Goal: Task Accomplishment & Management: Complete application form

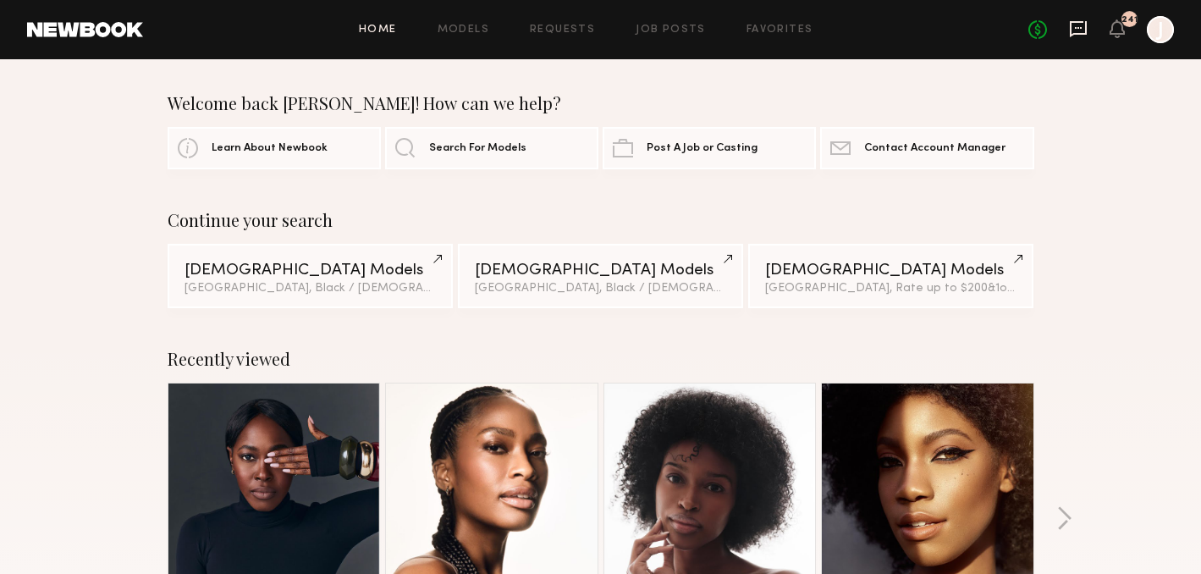
click at [1076, 28] on icon at bounding box center [1078, 28] width 7 height 2
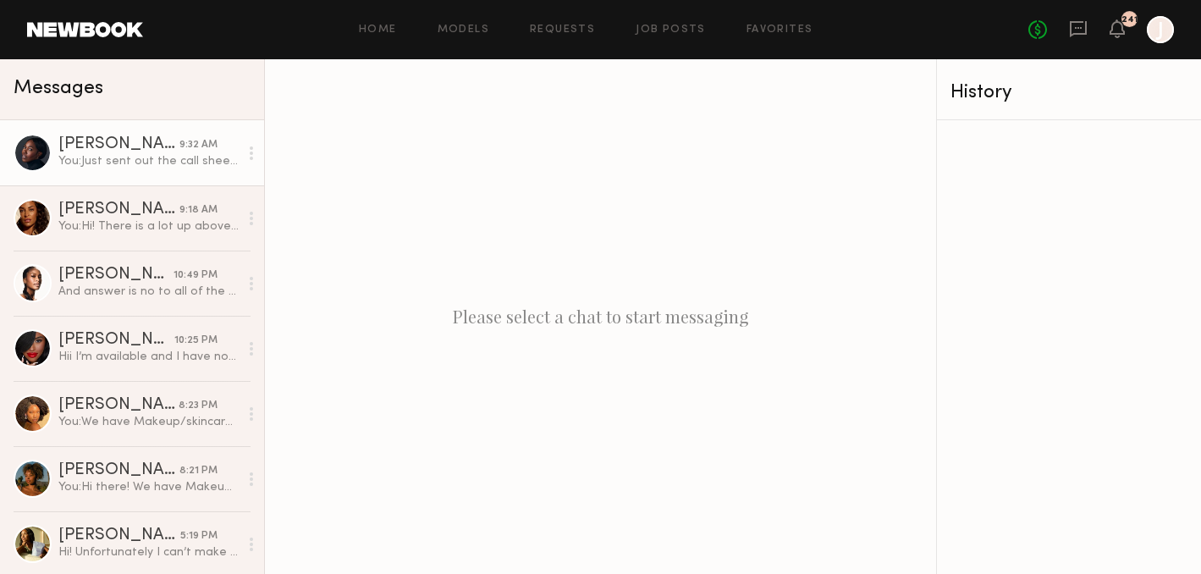
click at [107, 150] on div "[PERSON_NAME]" at bounding box center [118, 144] width 121 height 17
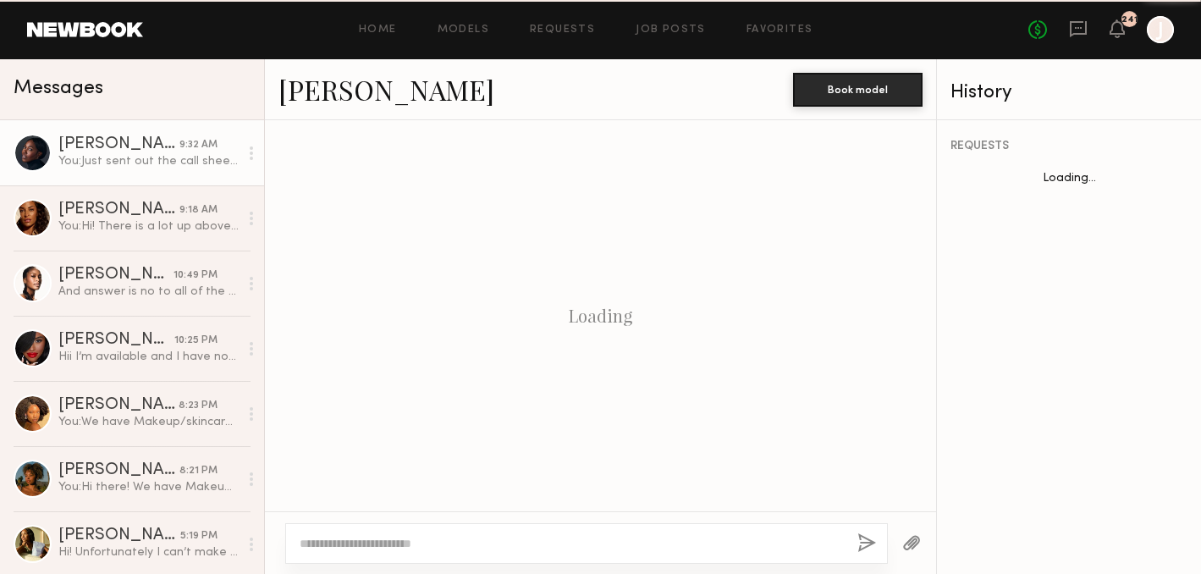
scroll to position [1074, 0]
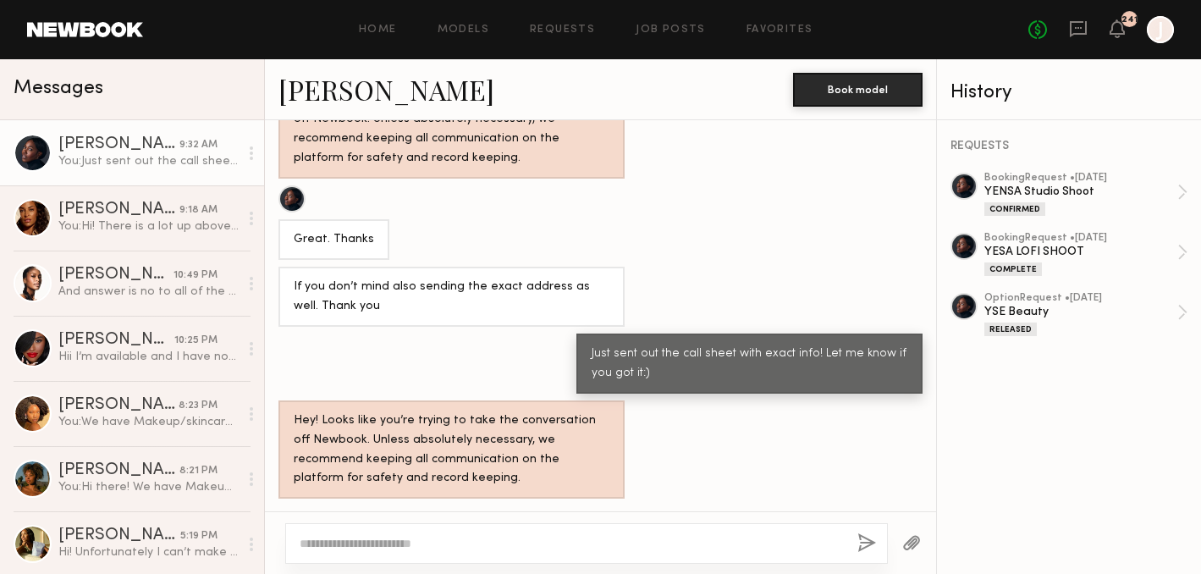
click at [363, 538] on textarea at bounding box center [572, 543] width 544 height 17
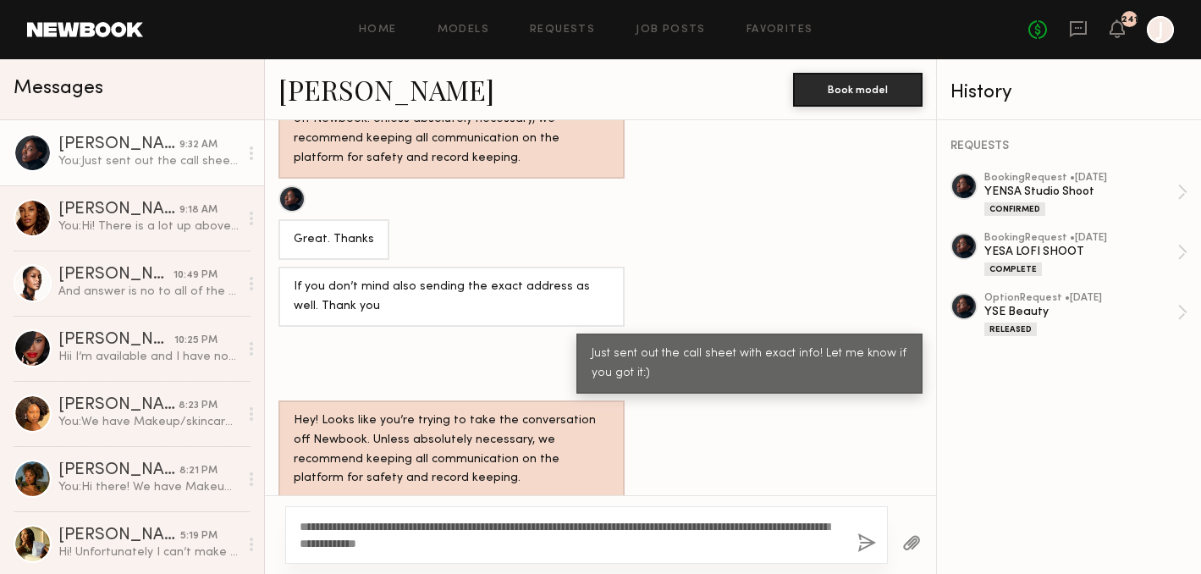
drag, startPoint x: 572, startPoint y: 528, endPoint x: 540, endPoint y: 528, distance: 31.3
click at [540, 528] on textarea "**********" at bounding box center [572, 535] width 544 height 34
drag, startPoint x: 580, startPoint y: 528, endPoint x: 465, endPoint y: 525, distance: 115.2
click at [465, 525] on textarea "**********" at bounding box center [572, 535] width 544 height 34
drag, startPoint x: 406, startPoint y: 532, endPoint x: 284, endPoint y: 514, distance: 123.2
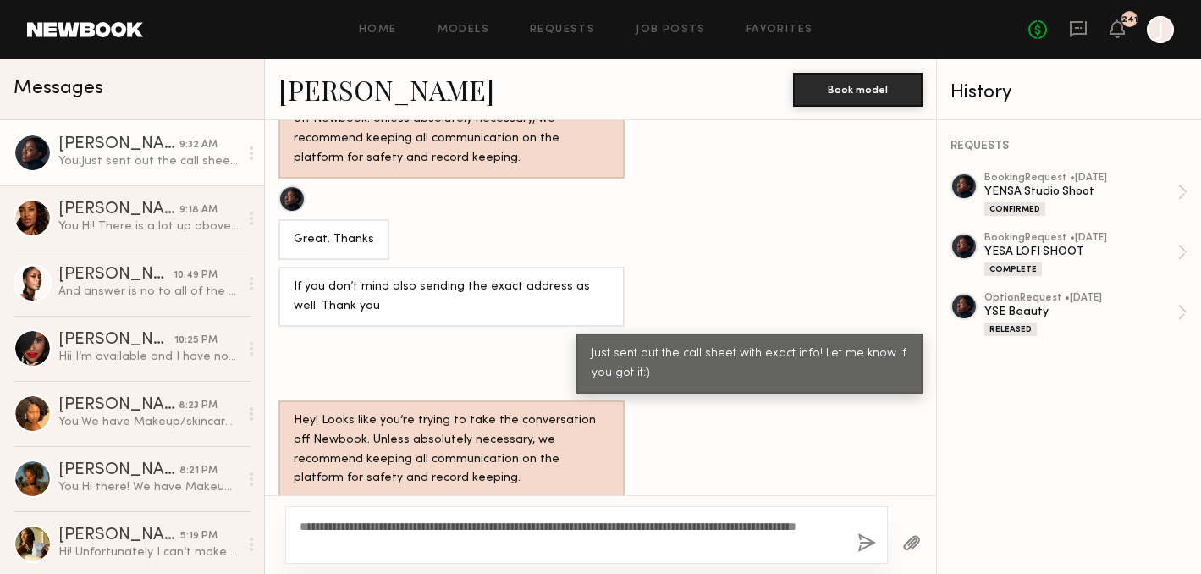
click at [285, 514] on div "**********" at bounding box center [586, 535] width 603 height 58
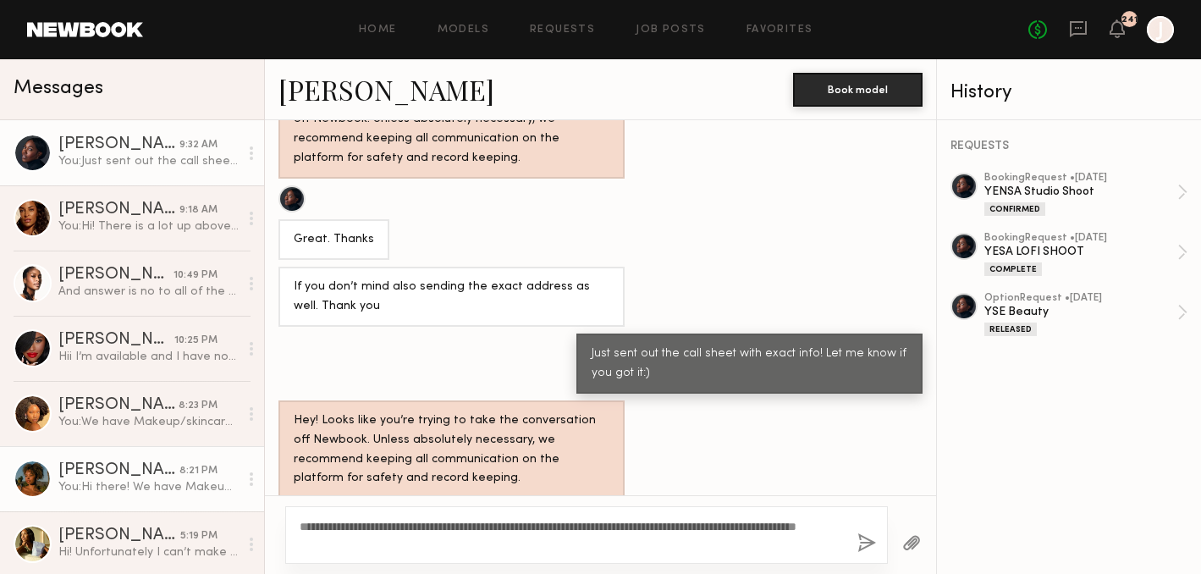
drag, startPoint x: 392, startPoint y: 542, endPoint x: 254, endPoint y: 503, distance: 143.4
click at [254, 504] on div "Messages Aminat O. 9:32 AM You: Just sent out the call sheet with exact info! L…" at bounding box center [600, 316] width 1201 height 515
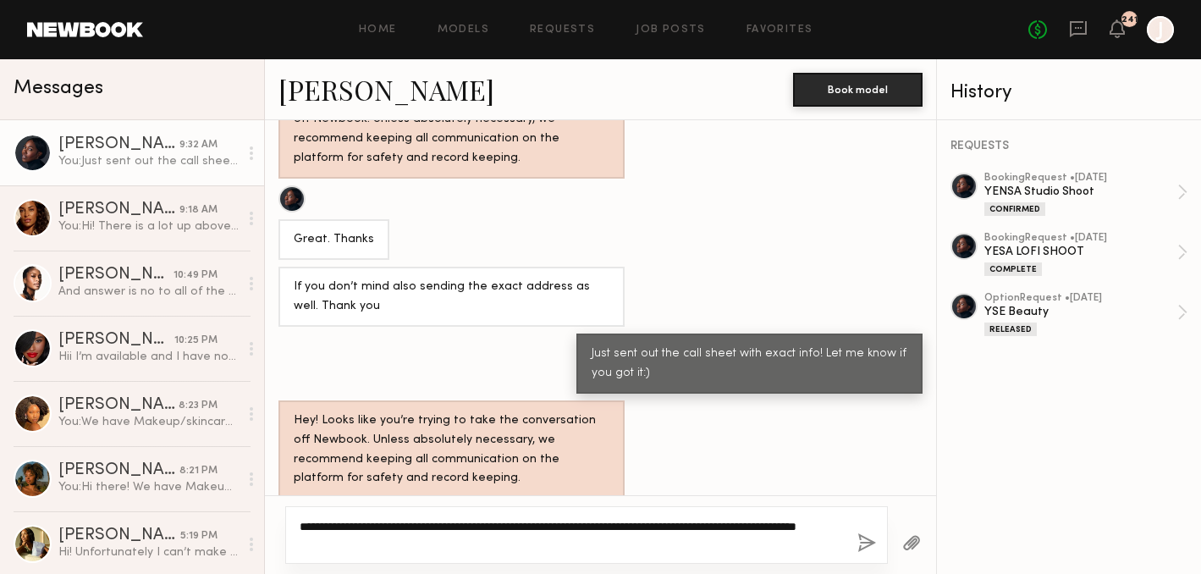
paste textarea "**********"
click at [532, 550] on textarea "**********" at bounding box center [572, 535] width 544 height 34
type textarea "**********"
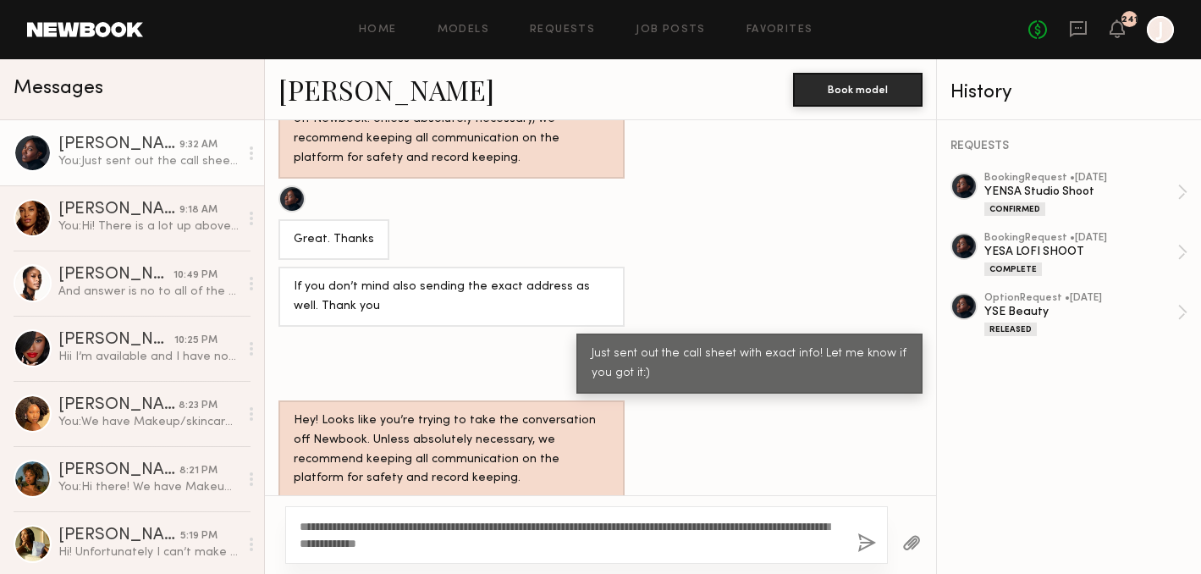
click at [869, 547] on button "button" at bounding box center [867, 543] width 19 height 21
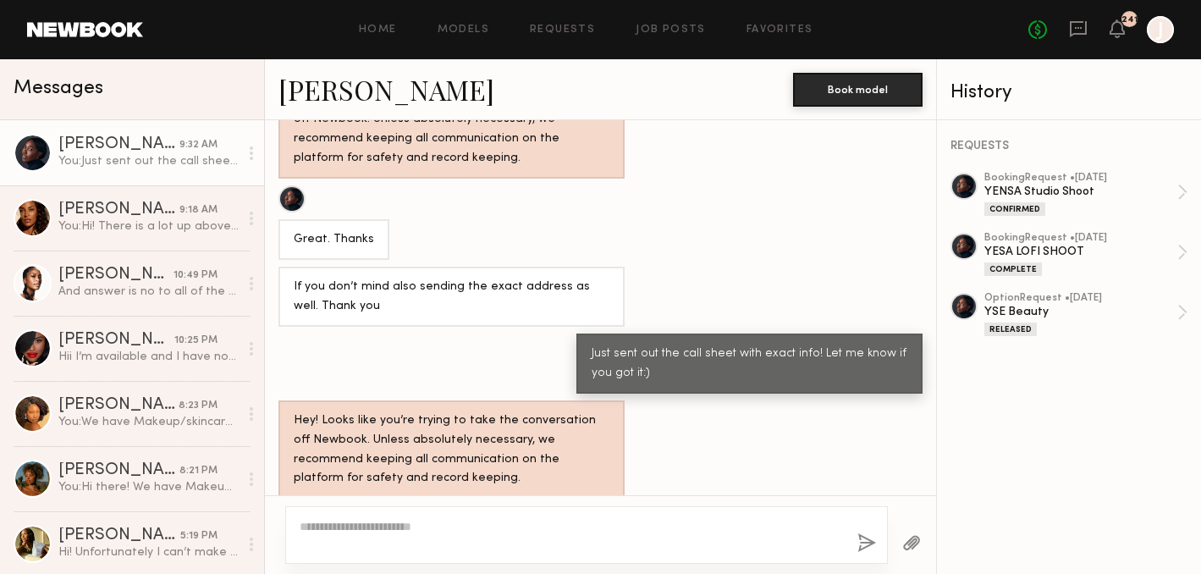
scroll to position [1323, 0]
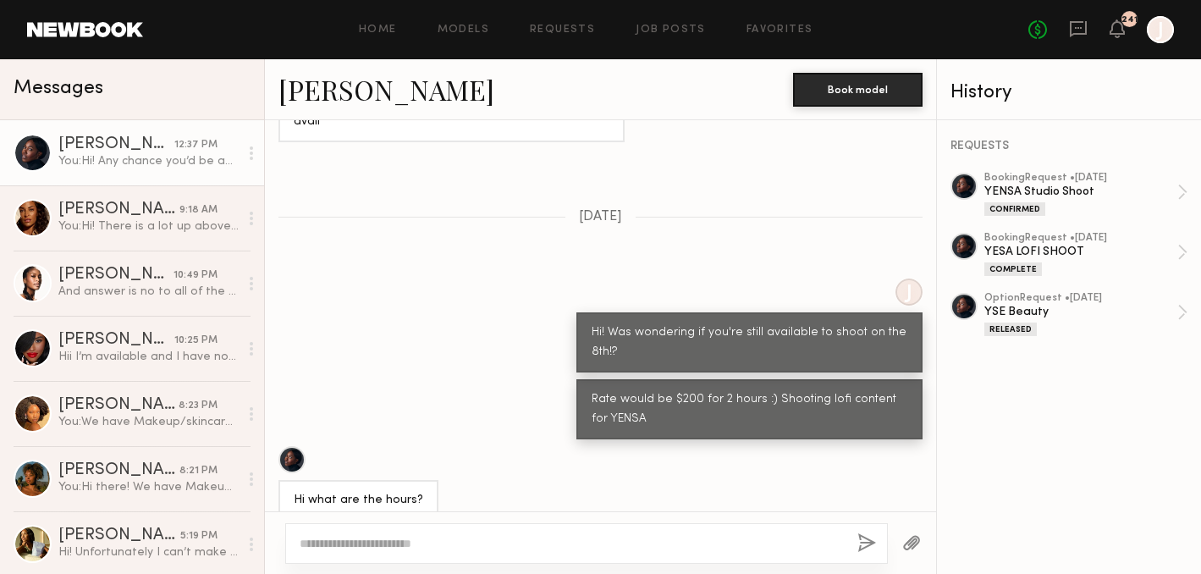
scroll to position [3564, 0]
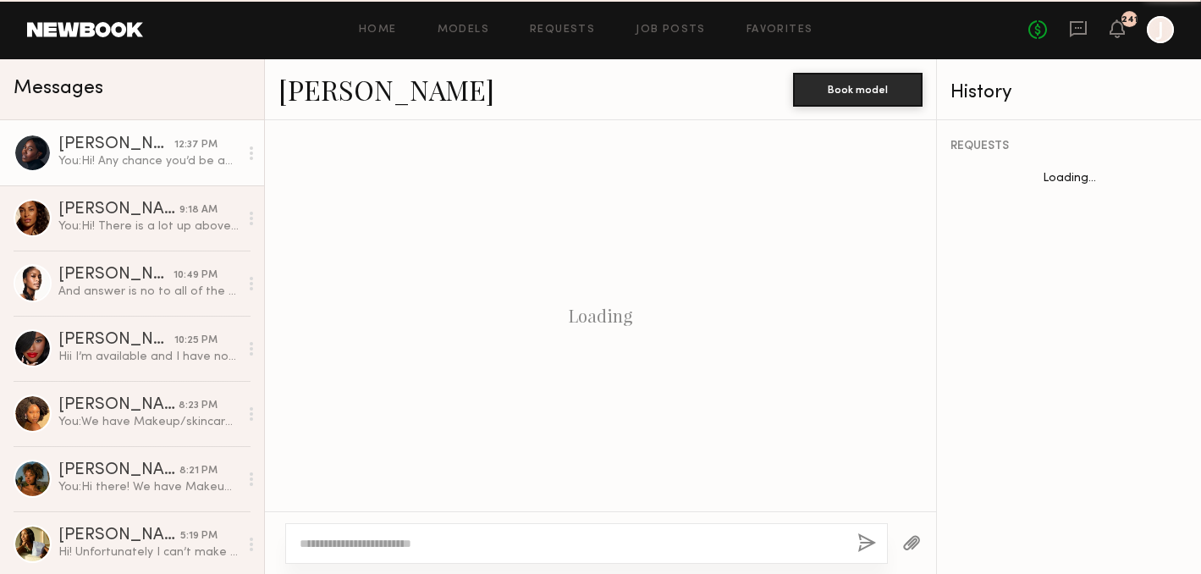
scroll to position [998, 0]
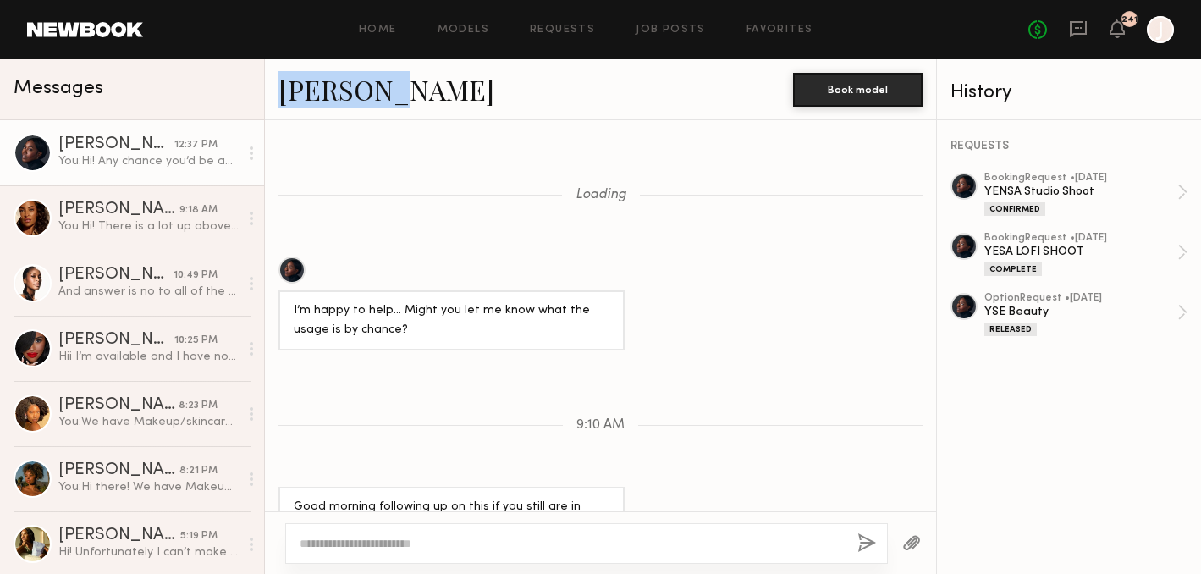
scroll to position [1323, 0]
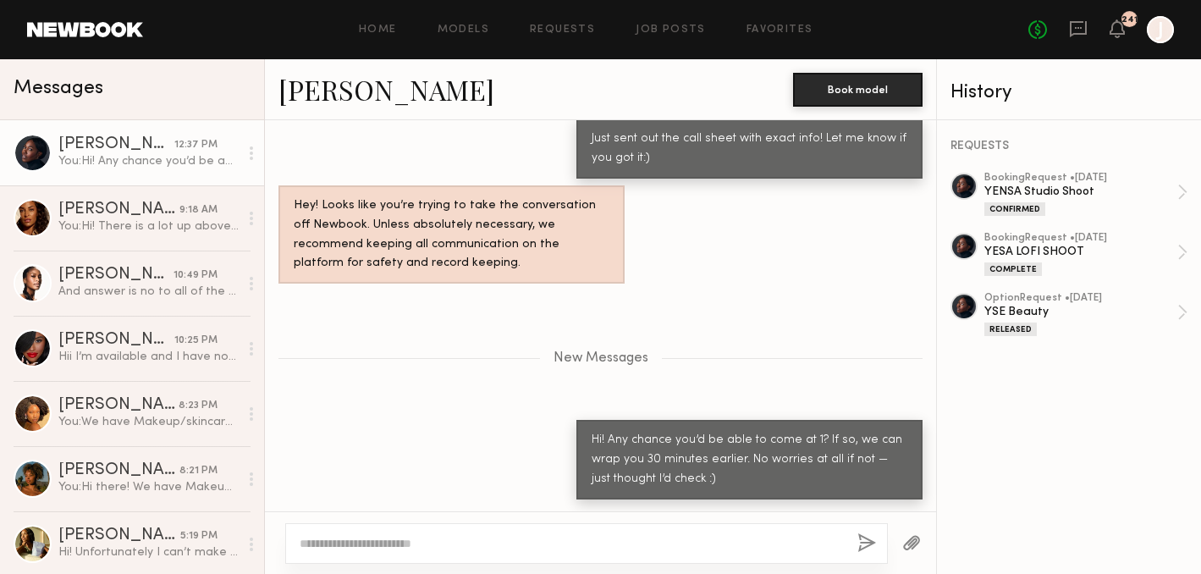
click at [666, 35] on div "Home Models Requests Job Posts Favorites Sign Out No fees up to $5,000 241 J" at bounding box center [658, 29] width 1031 height 27
click at [661, 28] on link "Job Posts" at bounding box center [671, 30] width 70 height 11
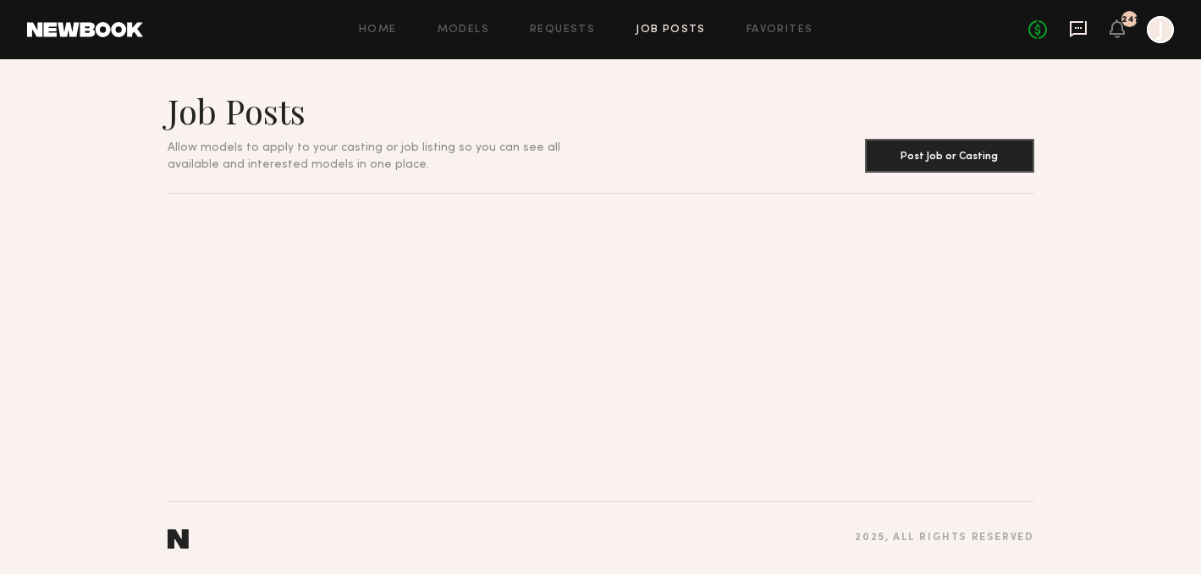
click at [1085, 30] on icon at bounding box center [1078, 29] width 17 height 16
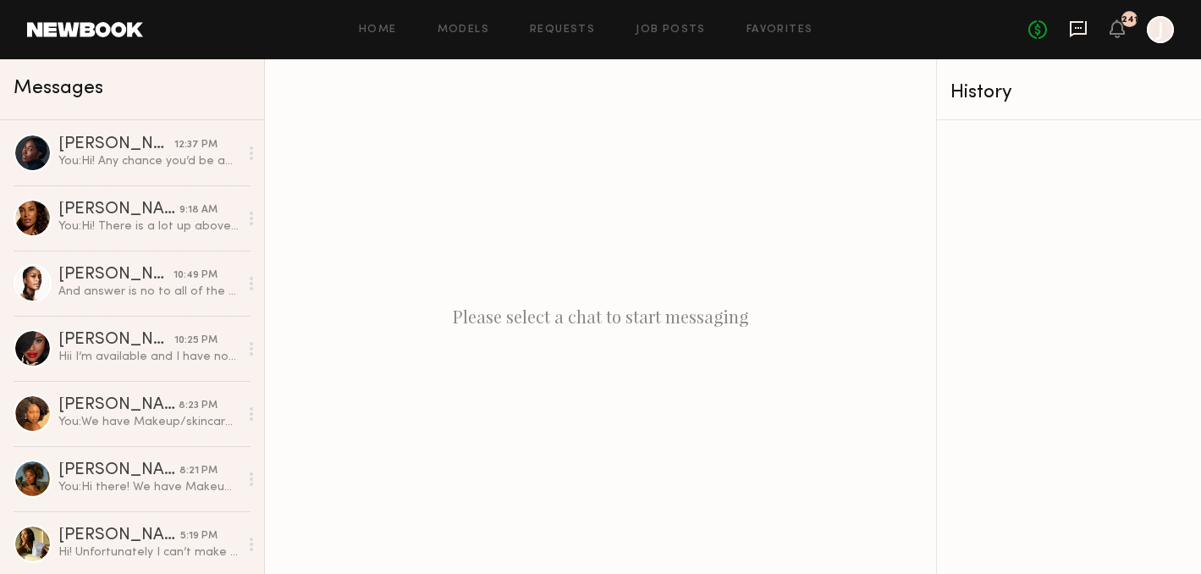
click at [1080, 27] on icon at bounding box center [1078, 28] width 7 height 2
click at [772, 30] on link "Favorites" at bounding box center [780, 30] width 67 height 11
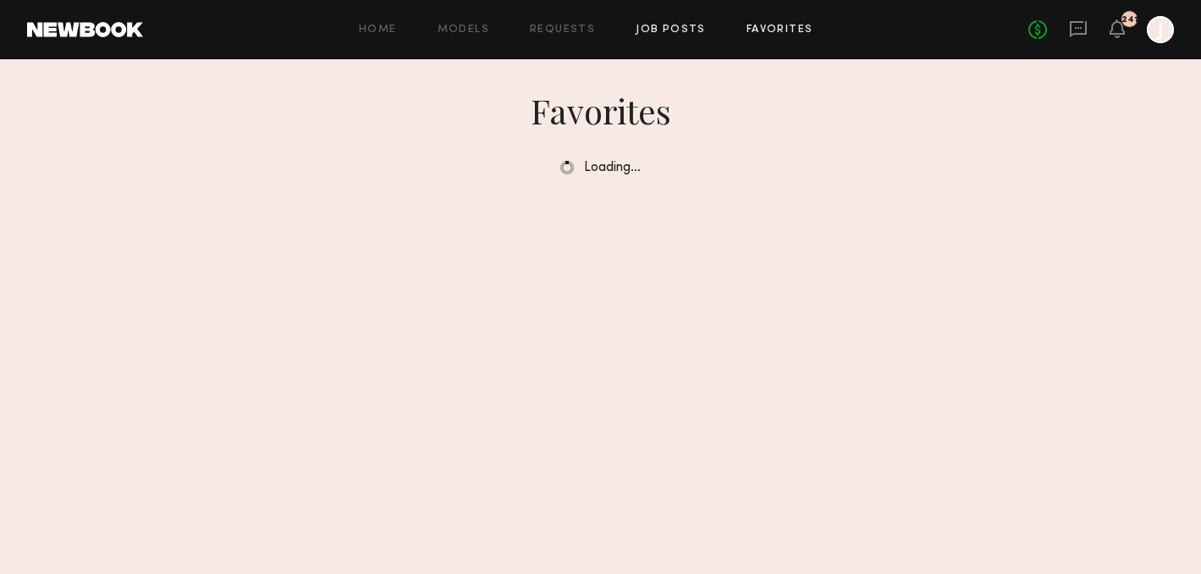
click at [686, 28] on link "Job Posts" at bounding box center [671, 30] width 70 height 11
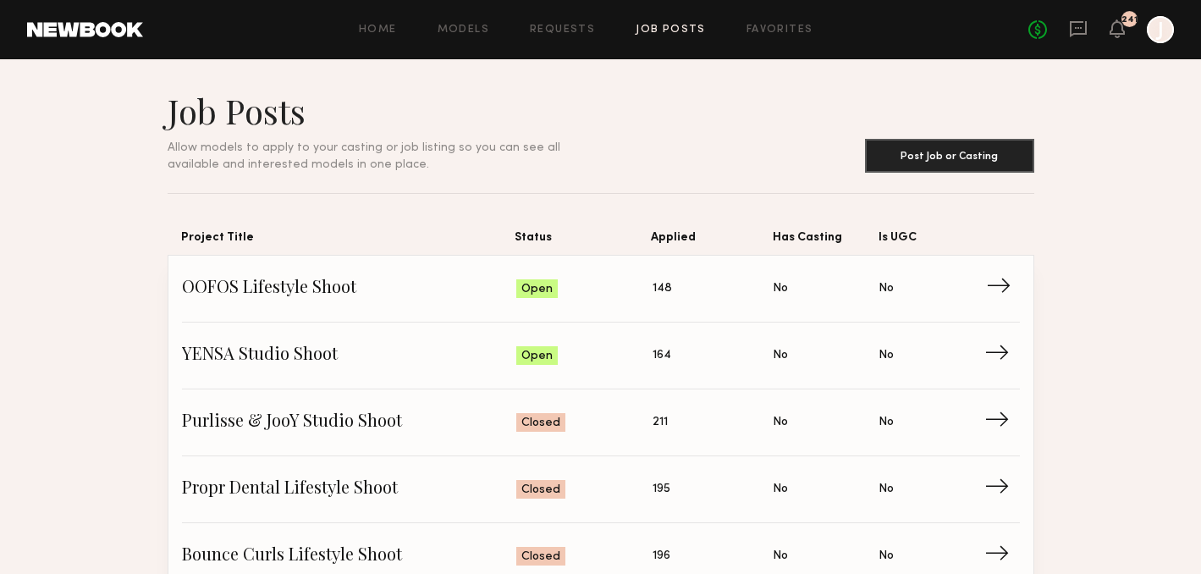
click at [1008, 285] on span "→" at bounding box center [1003, 288] width 35 height 25
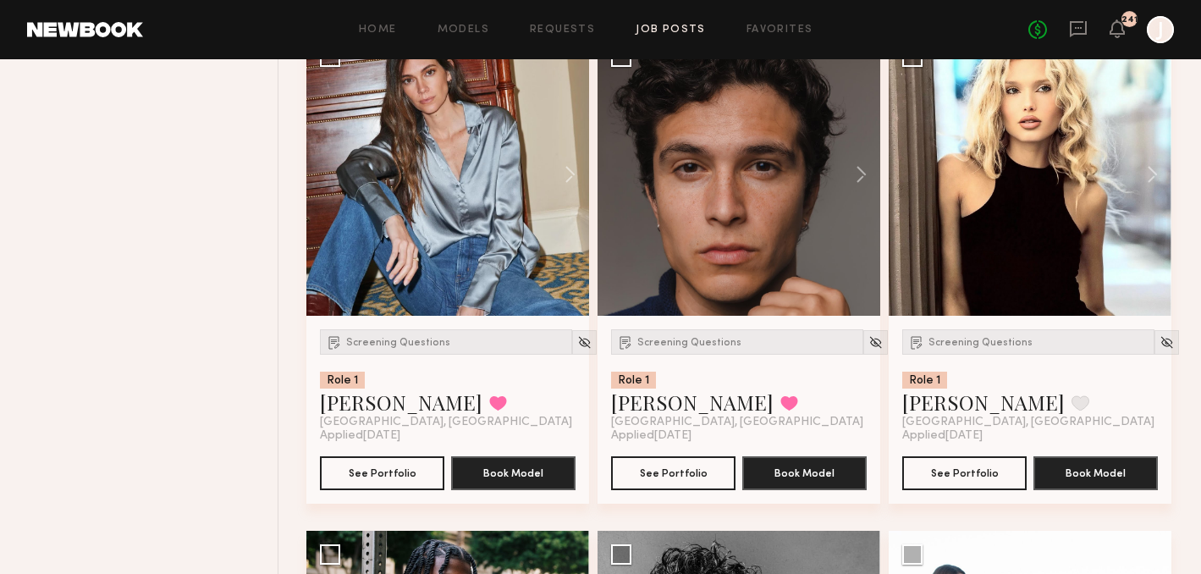
scroll to position [749, 0]
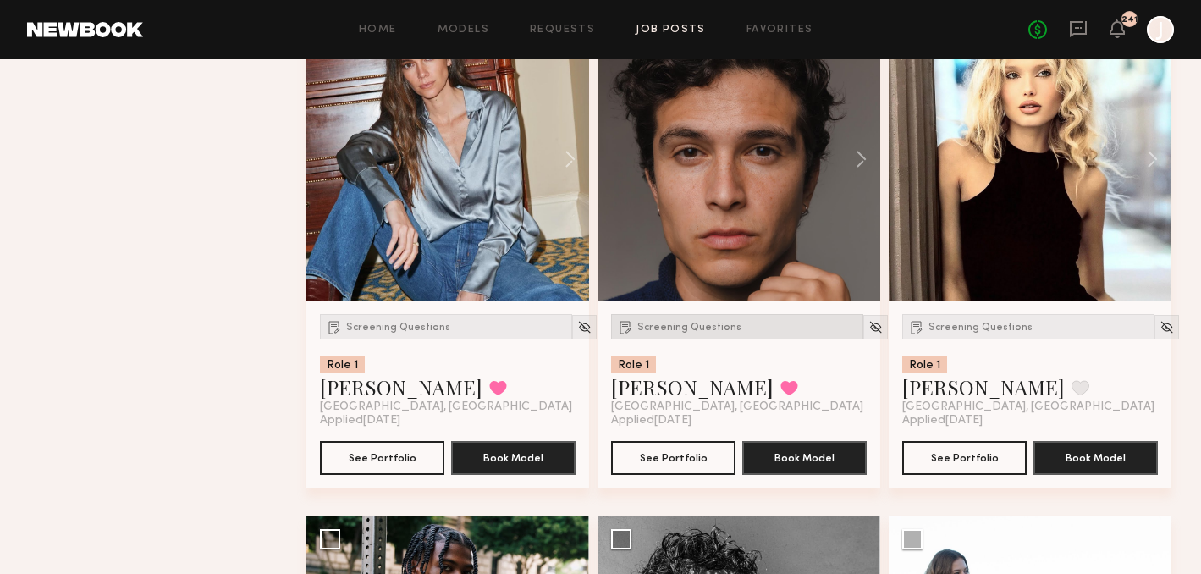
click at [636, 334] on div "Screening Questions" at bounding box center [737, 326] width 252 height 25
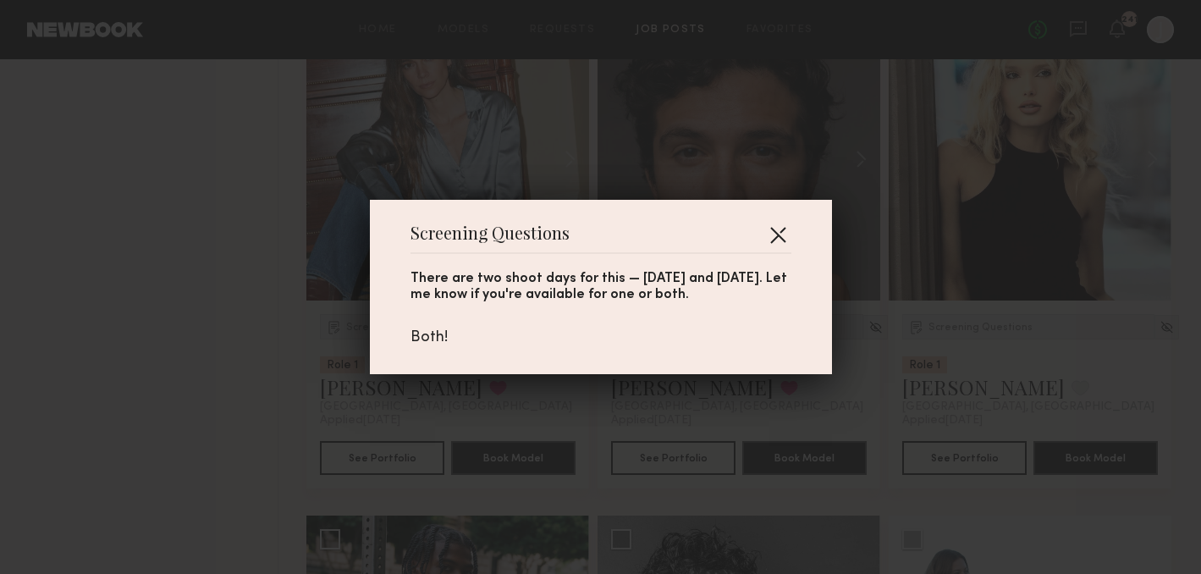
click at [779, 230] on button "button" at bounding box center [778, 234] width 27 height 27
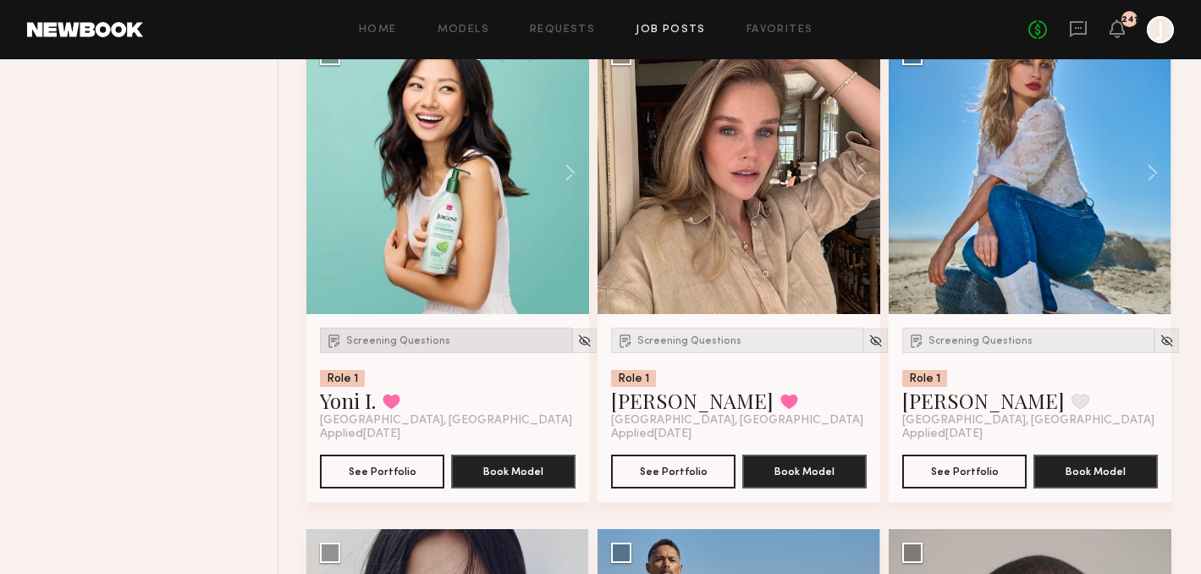
scroll to position [2186, 0]
